Goal: Task Accomplishment & Management: Manage account settings

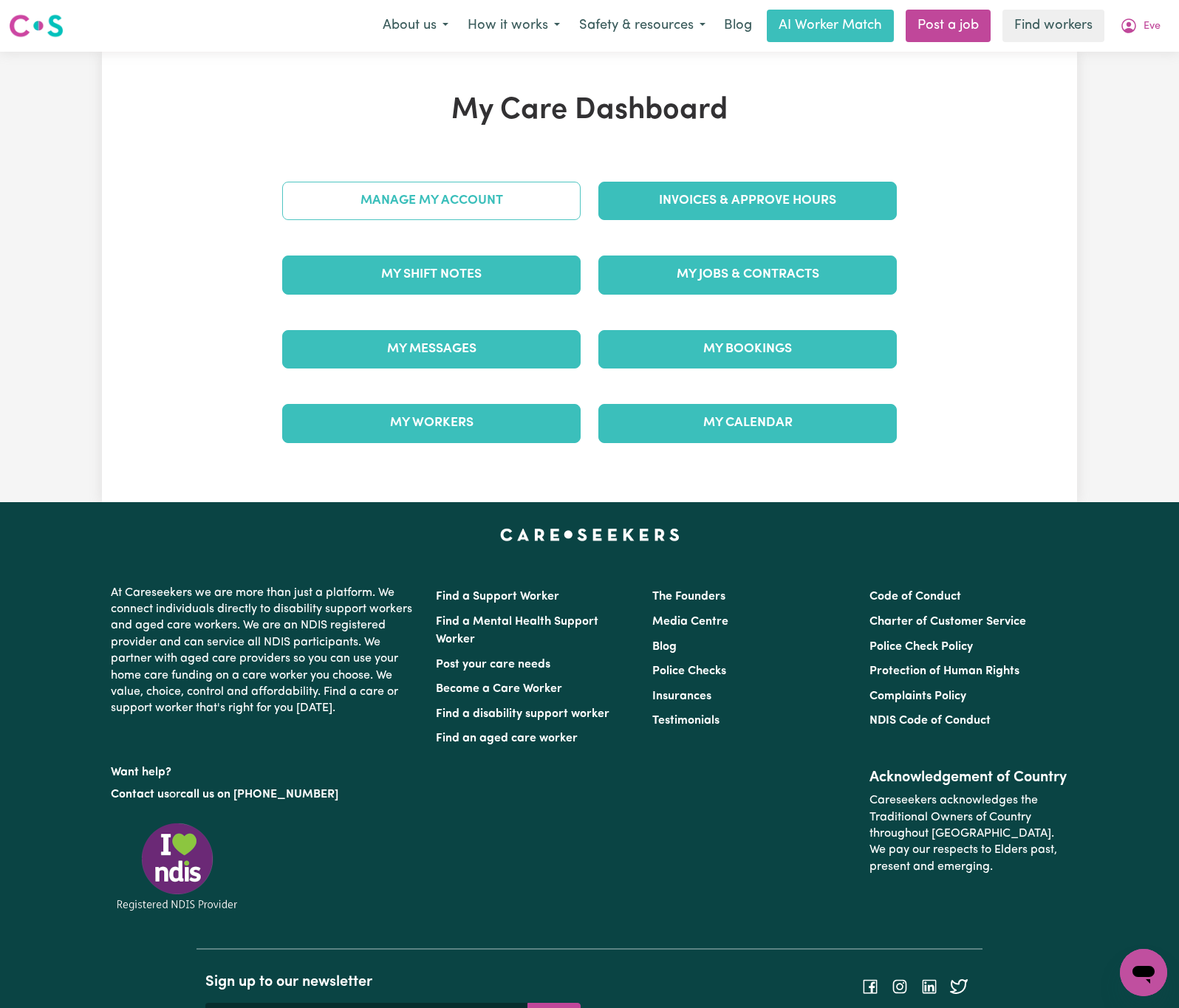
click at [530, 196] on link "Manage My Account" at bounding box center [431, 201] width 299 height 39
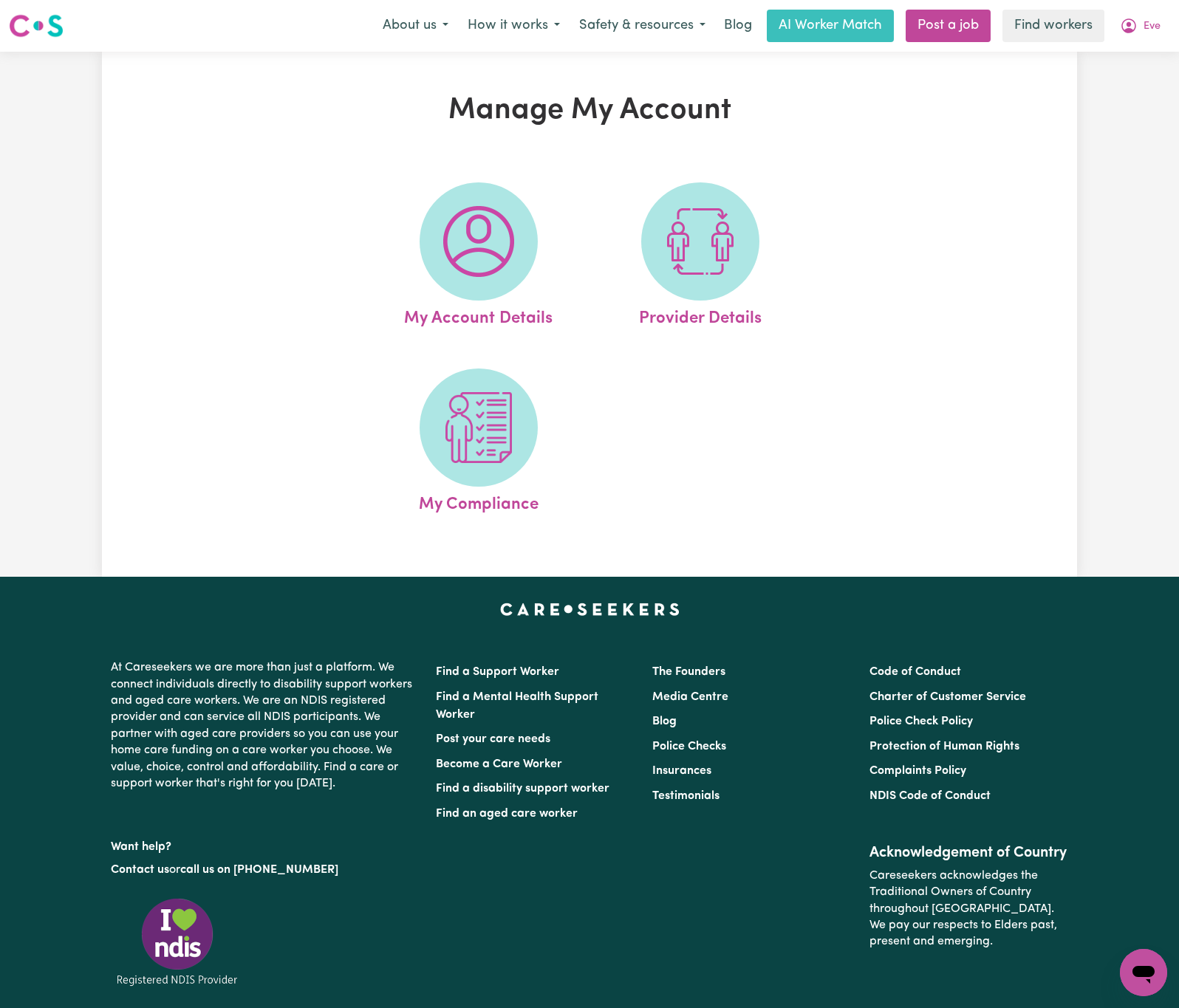
click at [749, 229] on span at bounding box center [700, 242] width 119 height 119
select select "NDIS_FUNDING_PLAN_MANAGED"
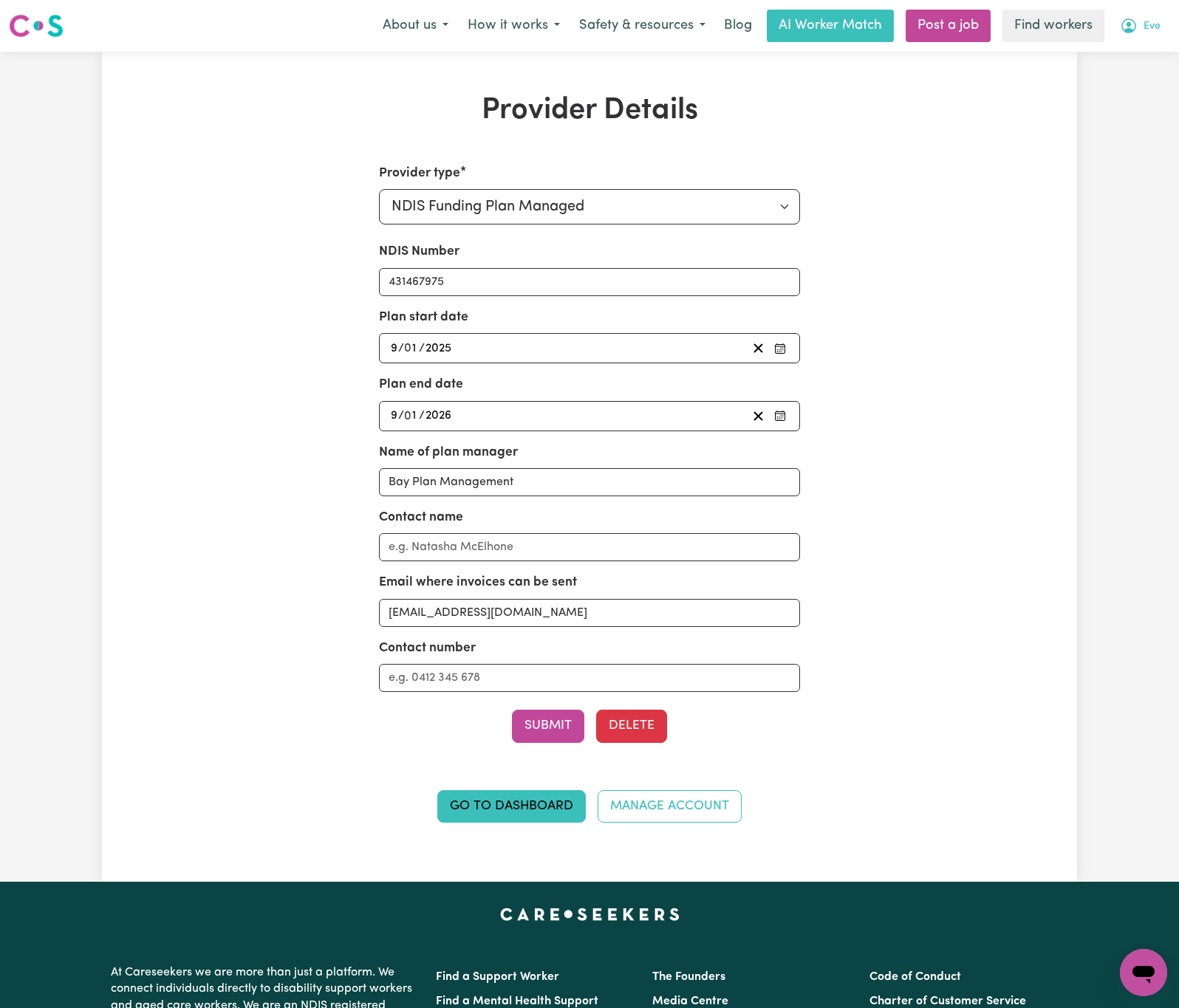
click at [1155, 22] on span "Eve" at bounding box center [1151, 27] width 17 height 17
click at [1155, 56] on link "My Dashboard" at bounding box center [1111, 57] width 117 height 28
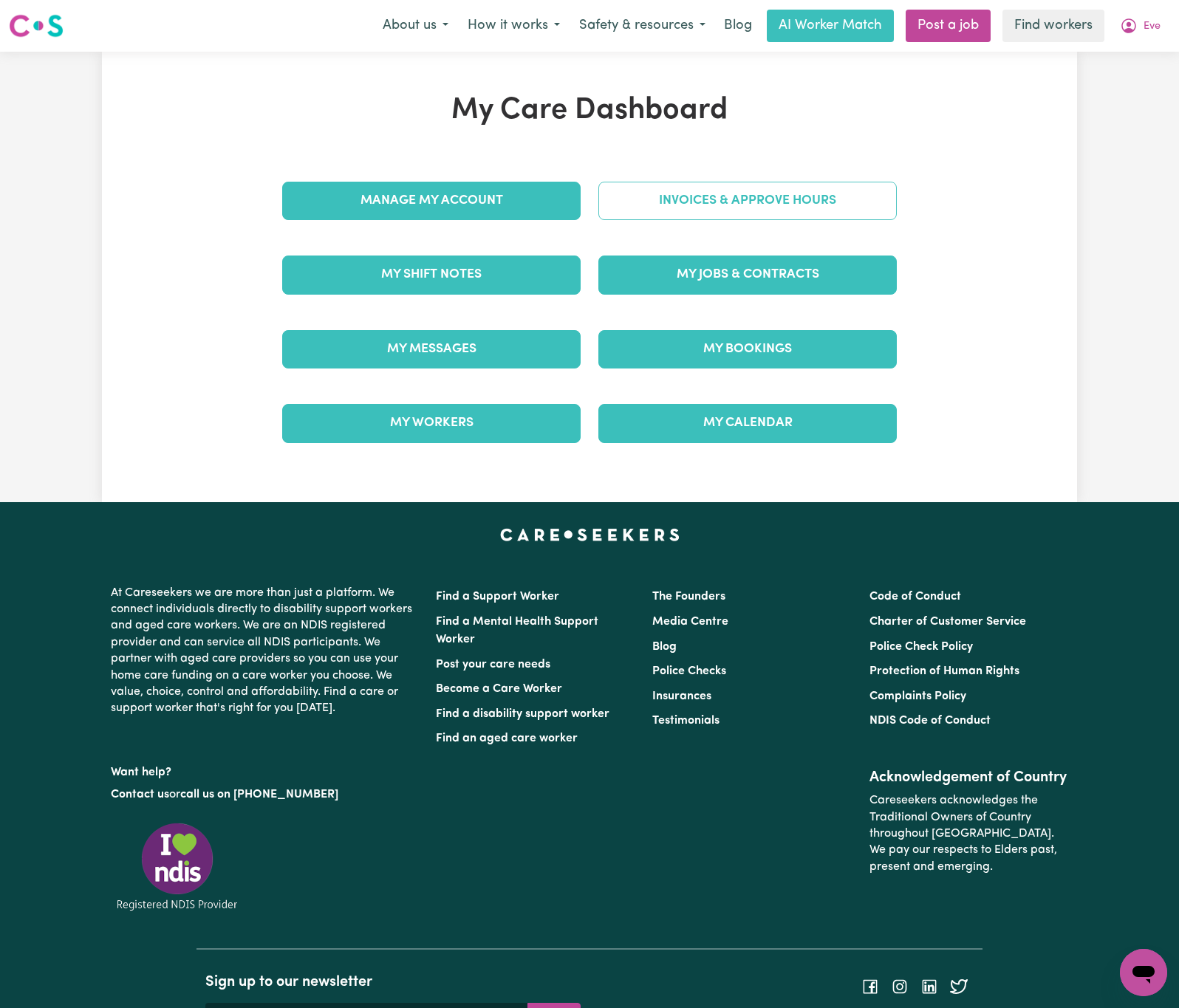
click at [842, 187] on link "Invoices & Approve Hours" at bounding box center [747, 201] width 299 height 39
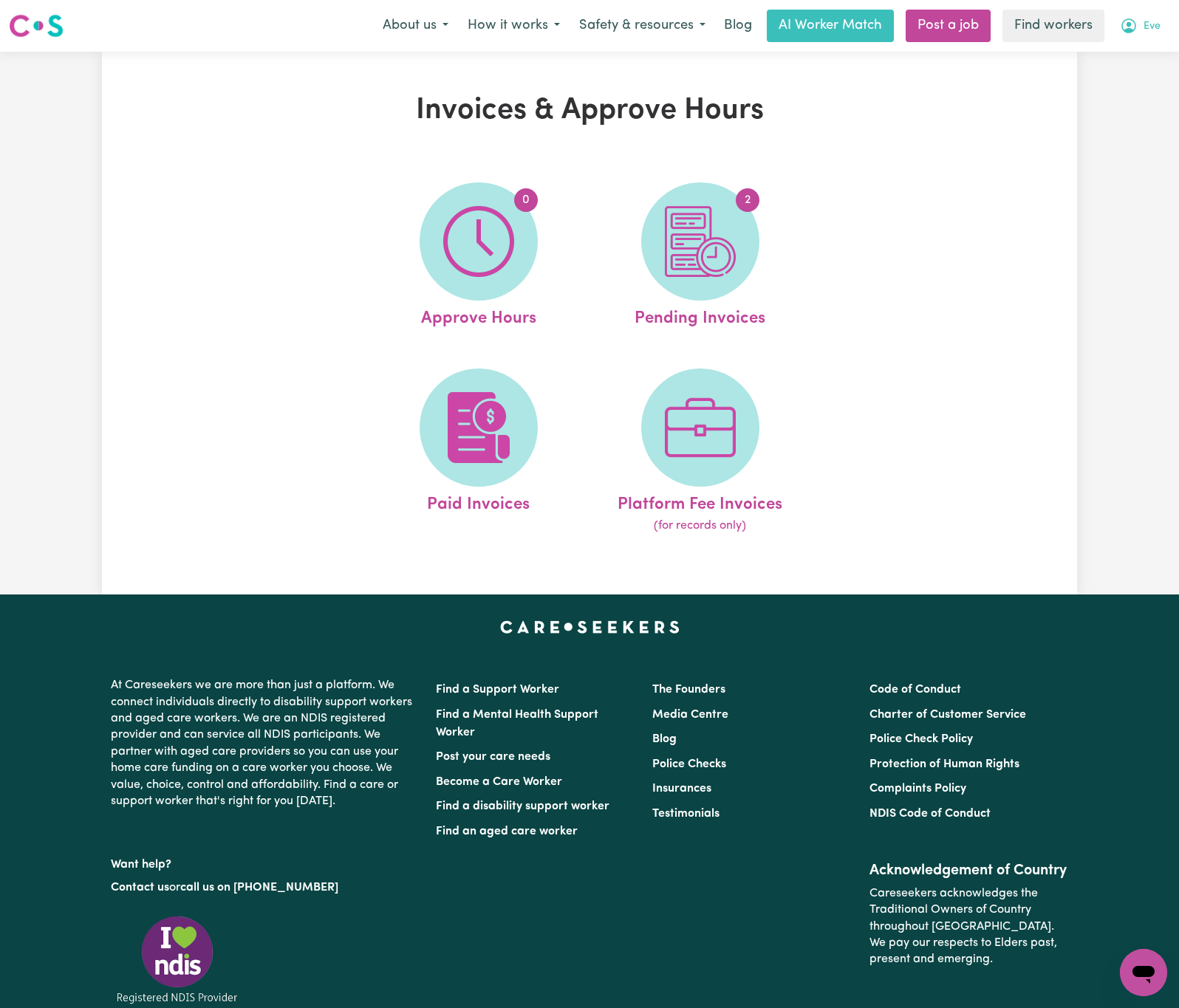
click at [1146, 27] on span "Eve" at bounding box center [1151, 27] width 17 height 17
click at [1116, 92] on link "Logout" at bounding box center [1111, 85] width 117 height 28
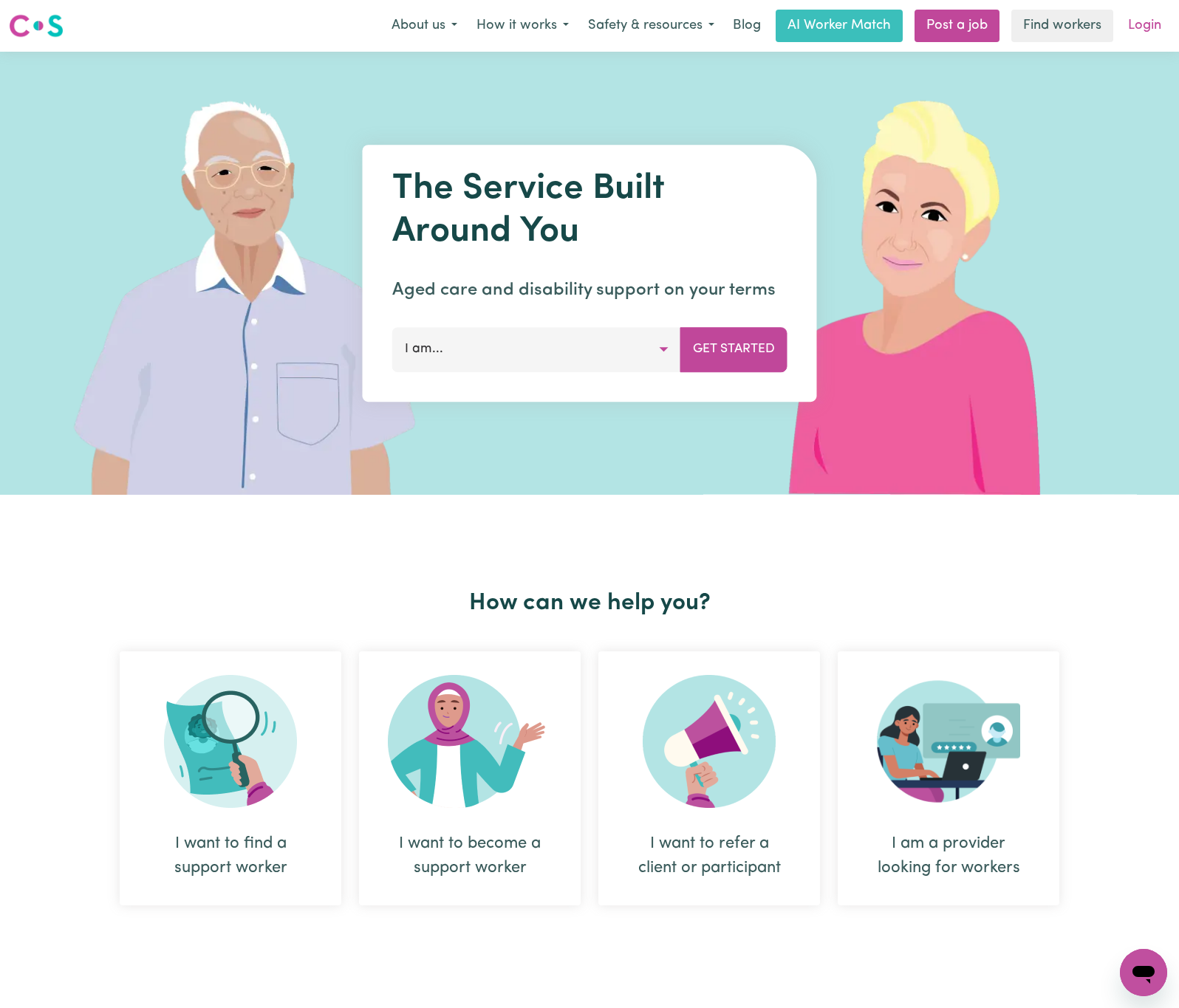
click at [1157, 28] on link "Login" at bounding box center [1144, 25] width 51 height 32
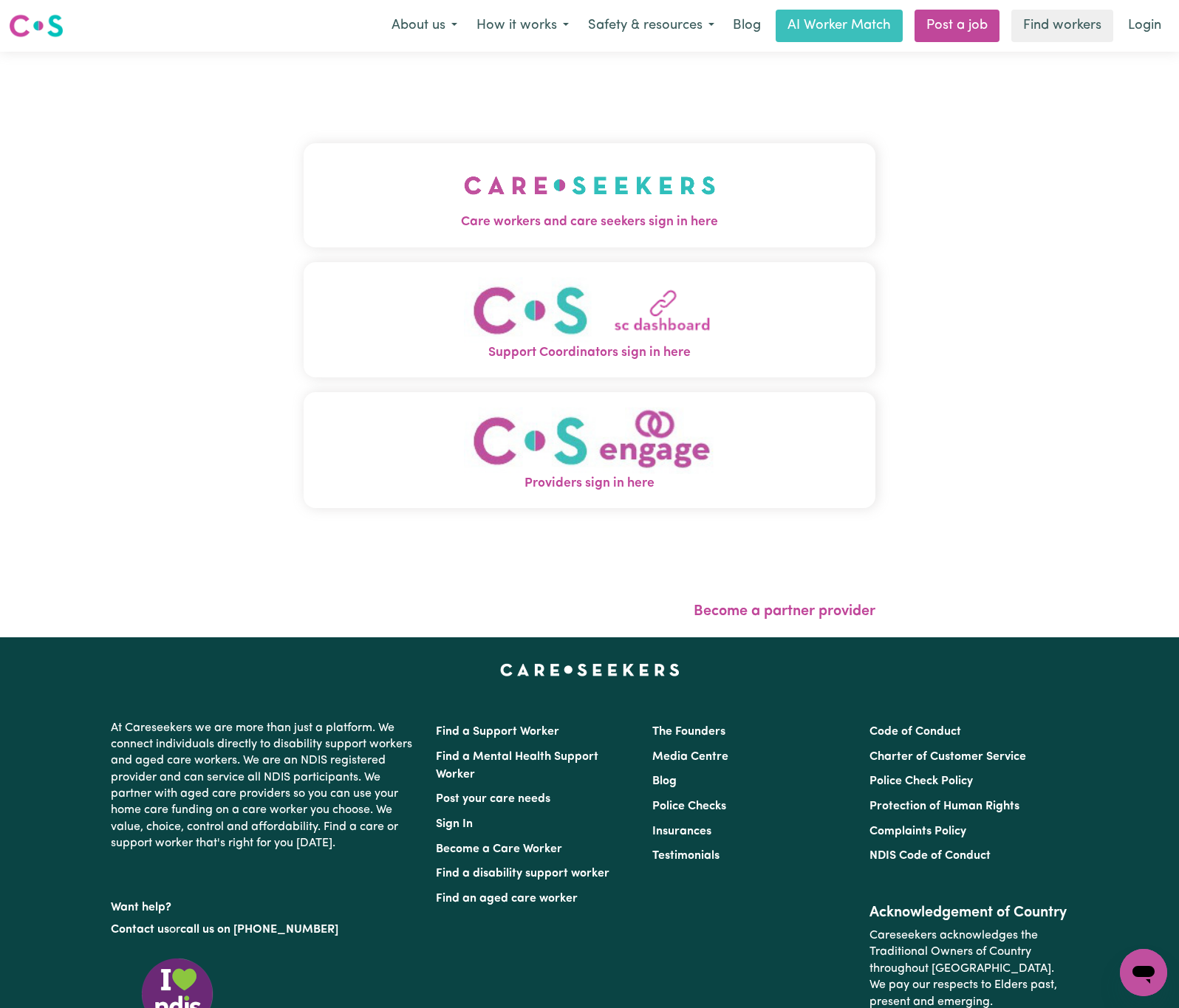
click at [464, 189] on img "Care workers and care seekers sign in here" at bounding box center [590, 185] width 252 height 54
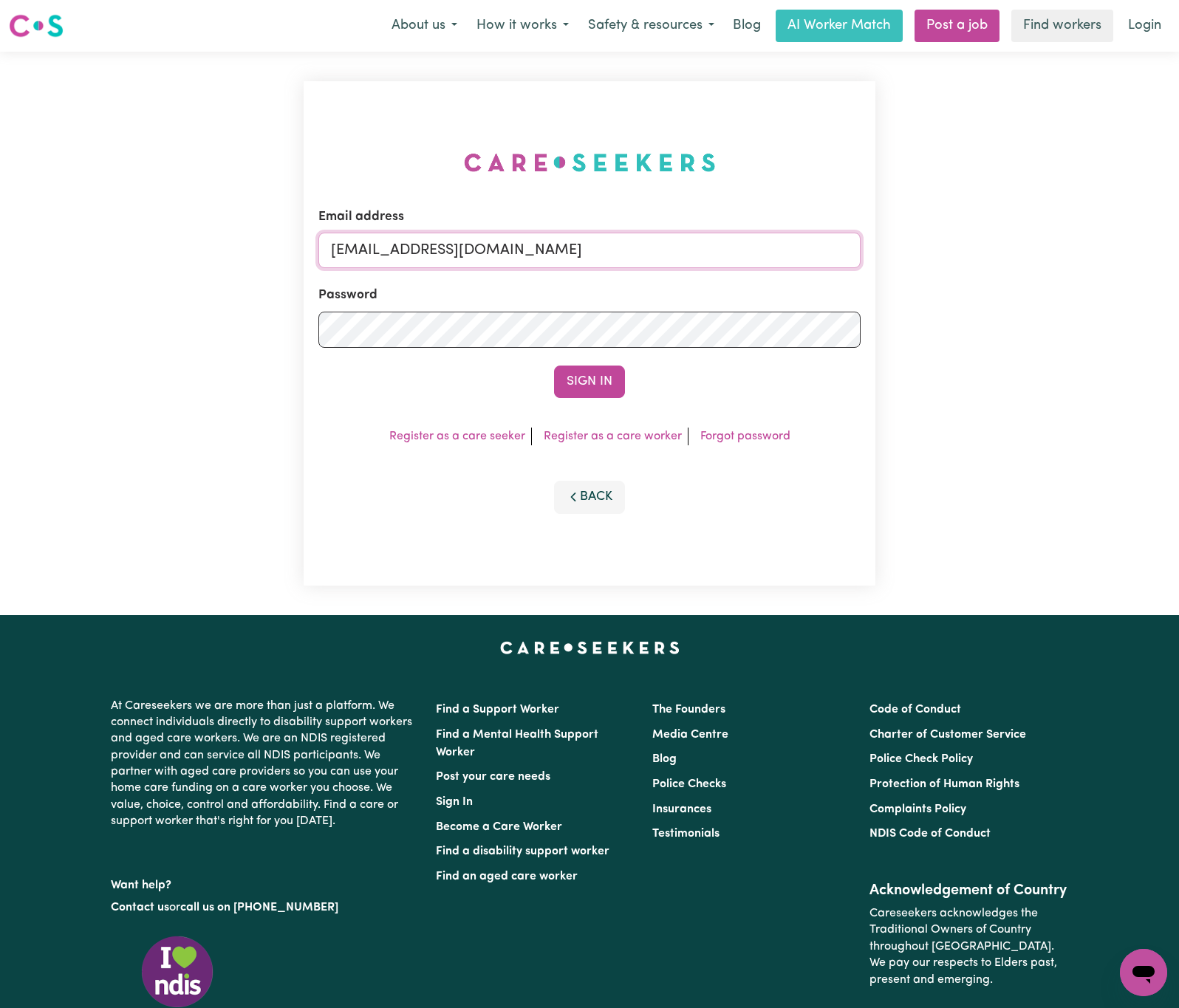
drag, startPoint x: 410, startPoint y: 246, endPoint x: 1121, endPoint y: 251, distance: 711.0
click at [1124, 251] on div "Email address [EMAIL_ADDRESS][DOMAIN_NAME] Password Sign In Register as a care …" at bounding box center [589, 333] width 1179 height 563
paste input "[EMAIL_ADDRESS][DOMAIN_NAME]"
type input "superuser~[EMAIL_ADDRESS][DOMAIN_NAME]"
click at [554, 366] on button "Sign In" at bounding box center [589, 381] width 71 height 32
